Goal: Task Accomplishment & Management: Use online tool/utility

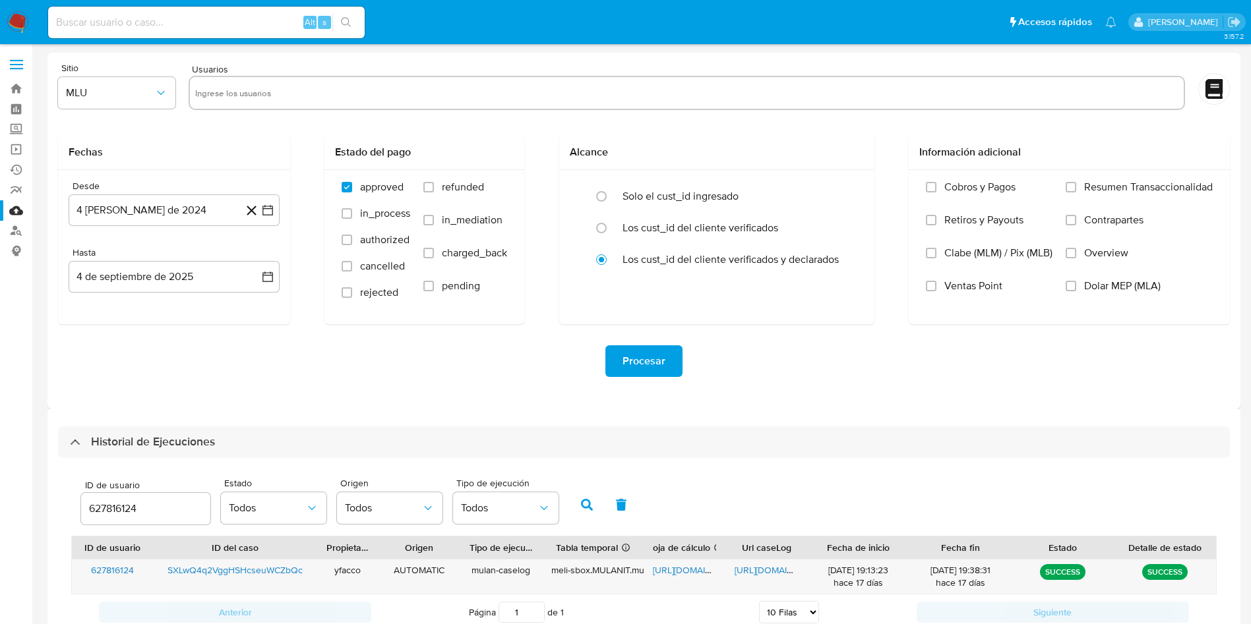
select select "10"
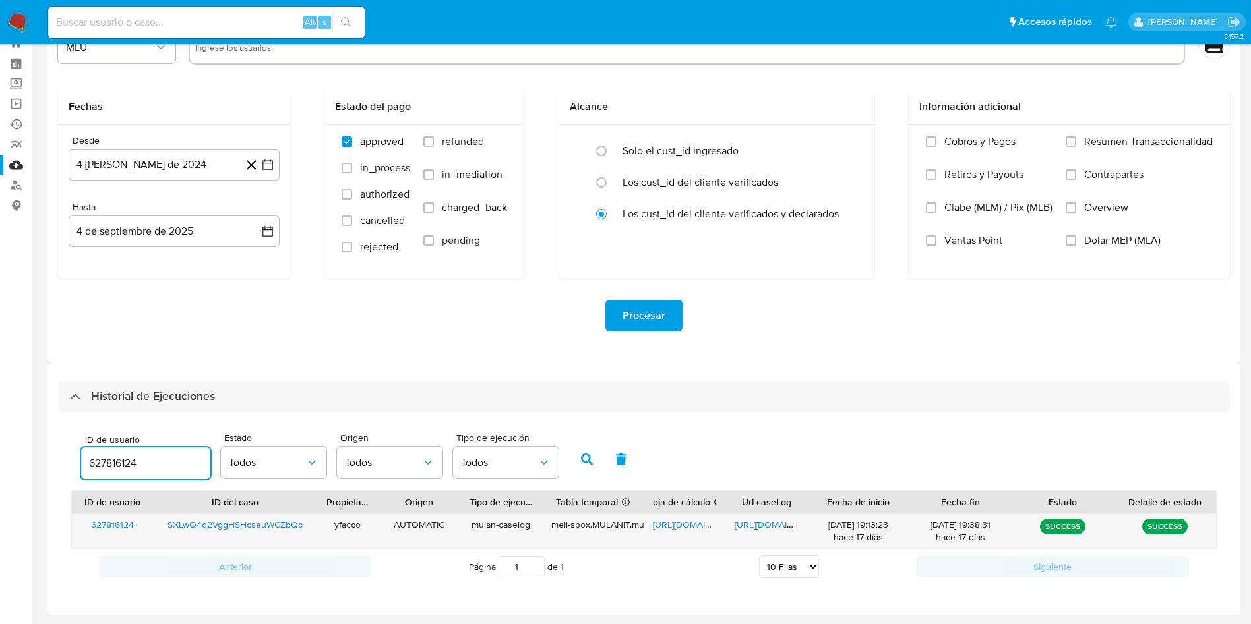
click at [169, 467] on input "627816124" at bounding box center [145, 463] width 129 height 17
type input "6"
type input "1363567969"
click at [572, 465] on button "button" at bounding box center [587, 460] width 34 height 32
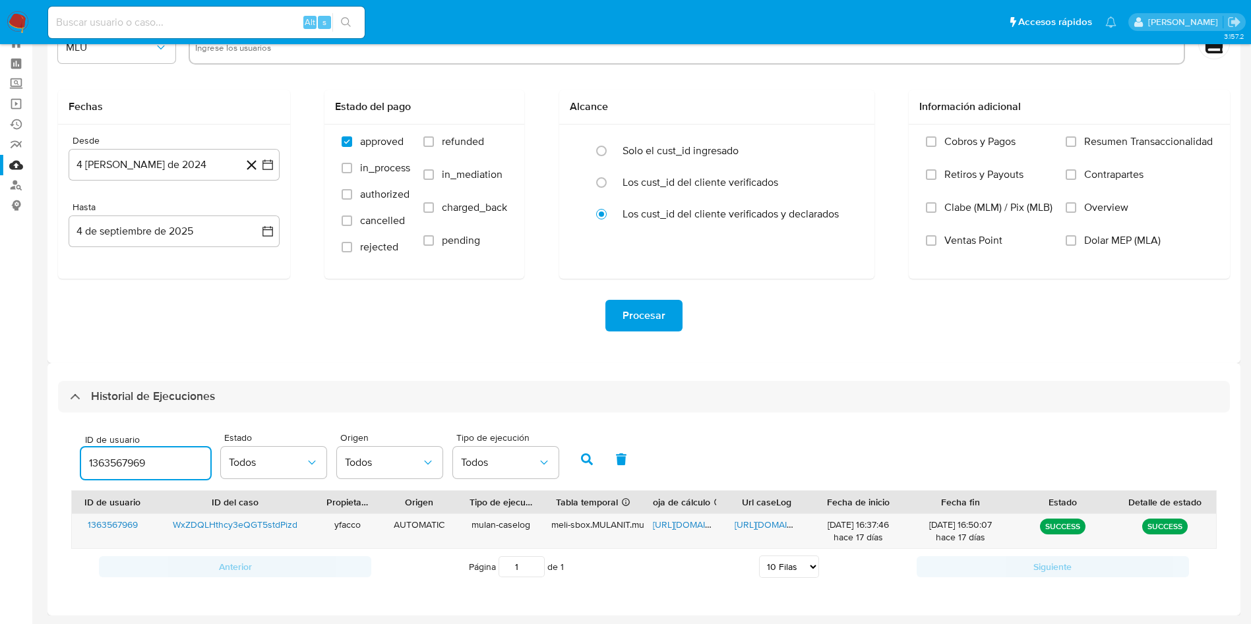
drag, startPoint x: 162, startPoint y: 469, endPoint x: 6, endPoint y: 469, distance: 156.3
click at [6, 469] on section "Bandeja Tablero Screening Búsqueda en Listas Watchlist Herramientas Operaciones…" at bounding box center [625, 290] width 1251 height 670
paste input "1363567969"
type input "1363567969"
click at [584, 456] on icon "button" at bounding box center [587, 460] width 12 height 12
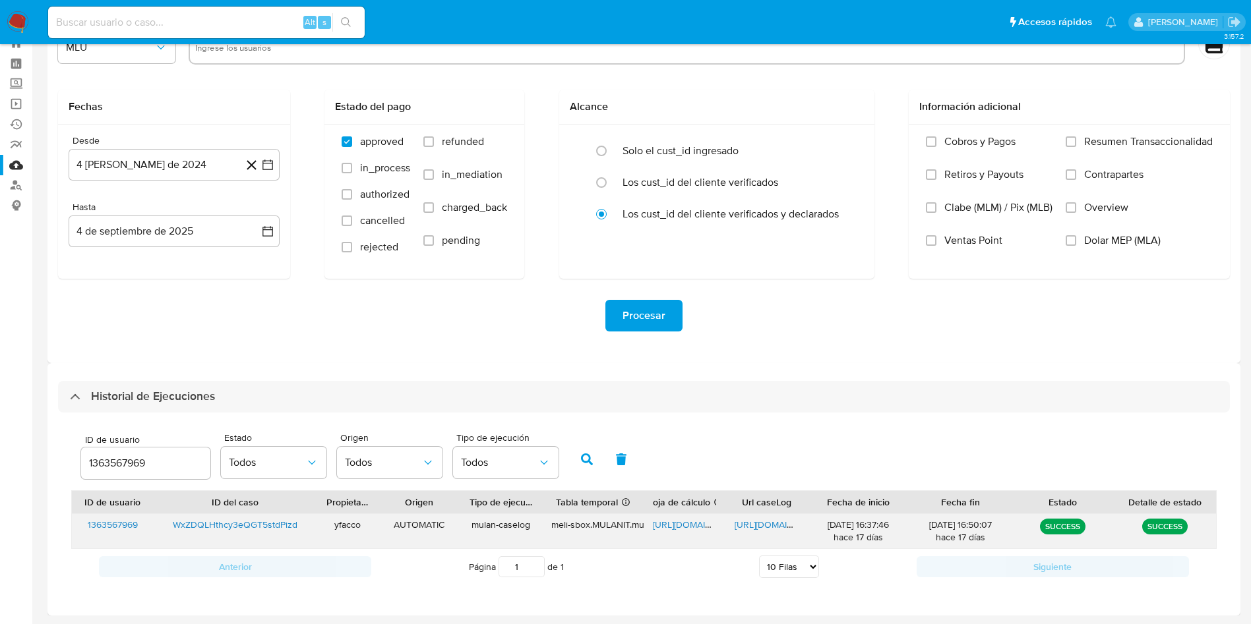
click at [758, 531] on span "https://docs.google.com/document/d/1JM6lMr_X3gD5vIrRLRjQDkdPJTSPXEHpBUud7rahK6c…" at bounding box center [780, 524] width 91 height 13
drag, startPoint x: 173, startPoint y: 466, endPoint x: 43, endPoint y: 432, distance: 134.8
click at [43, 432] on main "3.157.2" at bounding box center [625, 290] width 1251 height 670
type input "380608971"
click at [576, 458] on button "button" at bounding box center [587, 460] width 34 height 32
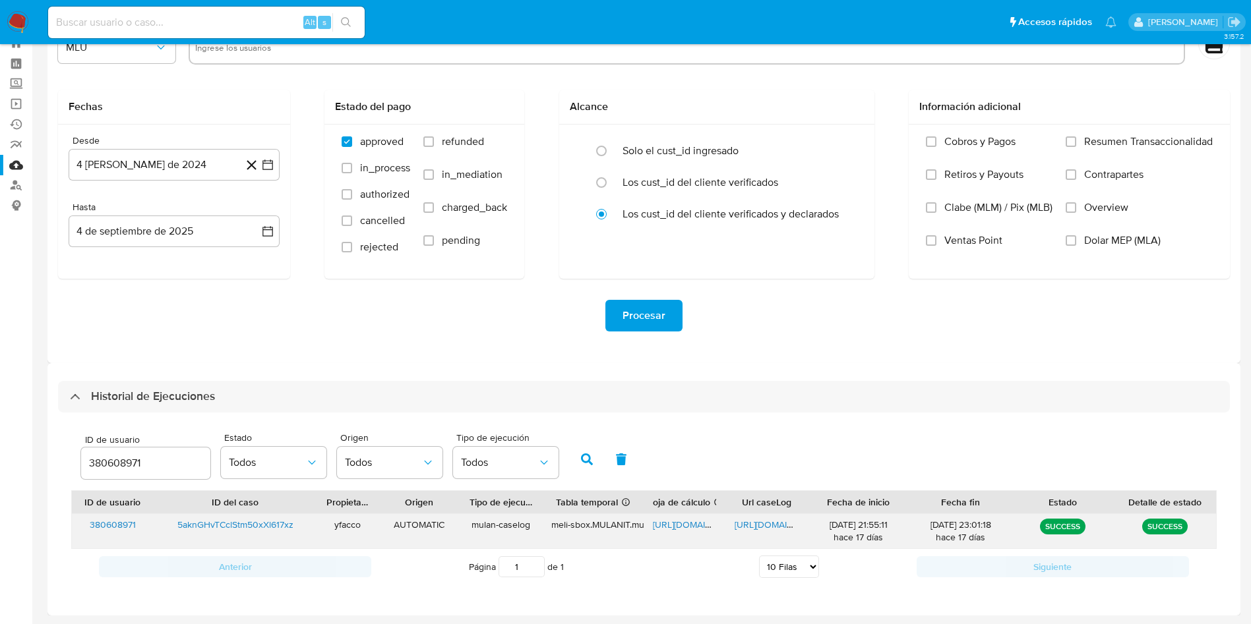
click at [753, 528] on span "https://docs.google.com/document/d/1BWWjDHzzLjNA5vBNnTW_NQAArpWQNTss1zGNAIXt5Xg…" at bounding box center [780, 524] width 91 height 13
drag, startPoint x: 160, startPoint y: 461, endPoint x: 21, endPoint y: 466, distance: 139.2
click at [21, 466] on section "Bandeja Tablero Screening Búsqueda en Listas Watchlist Herramientas Operaciones…" at bounding box center [625, 290] width 1251 height 670
click at [580, 456] on button "button" at bounding box center [587, 460] width 34 height 32
click at [760, 526] on span "https://docs.google.com/document/d/1rqUNdeU9a0h-gKGLHvJlSv9qRjb4nh-l9i4-txJkHT0…" at bounding box center [780, 524] width 91 height 13
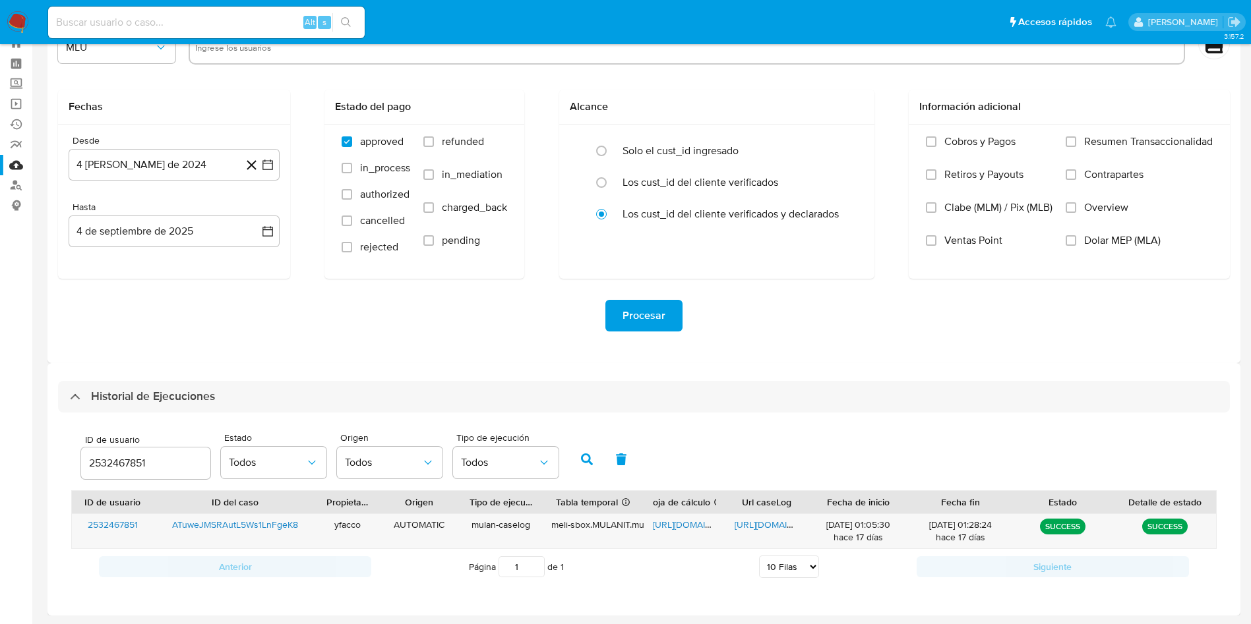
click at [173, 456] on input "2532467851" at bounding box center [145, 463] width 129 height 17
type input "2"
type input "2270135667"
click at [593, 458] on button "button" at bounding box center [587, 460] width 34 height 32
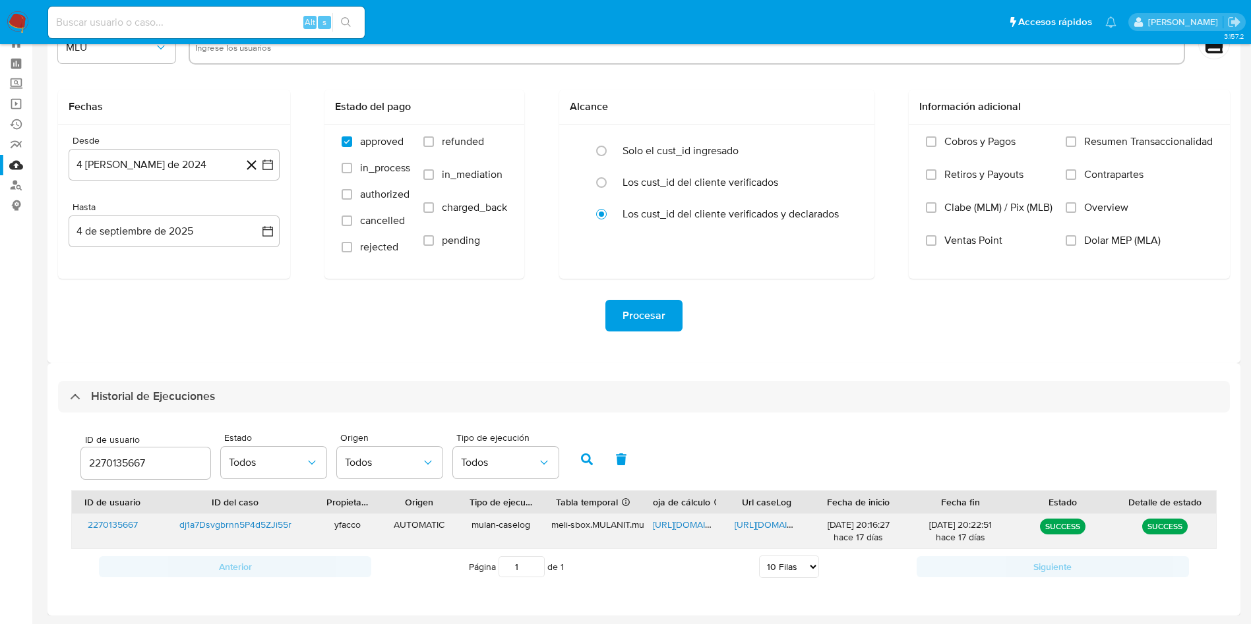
click at [764, 522] on span "https://docs.google.com/document/d/1fQBXEkdzYhNWxGb7c8jy7HyCD9RE4ax4TJay-RLRwXc…" at bounding box center [780, 524] width 91 height 13
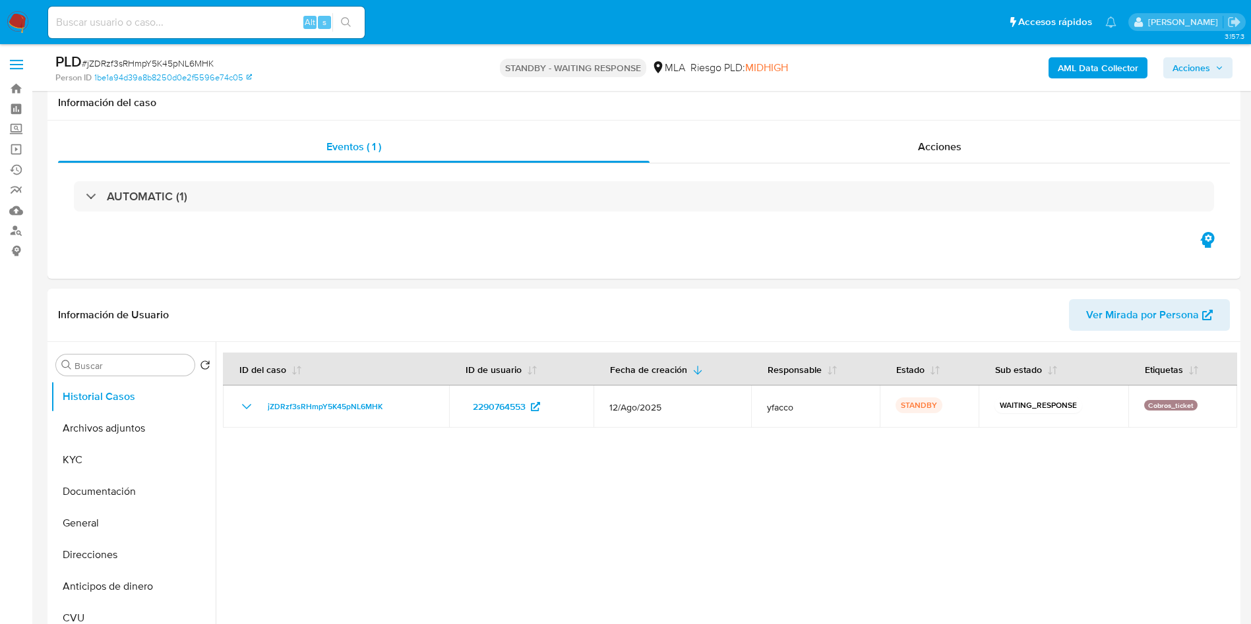
select select "10"
